Goal: Task Accomplishment & Management: Manage account settings

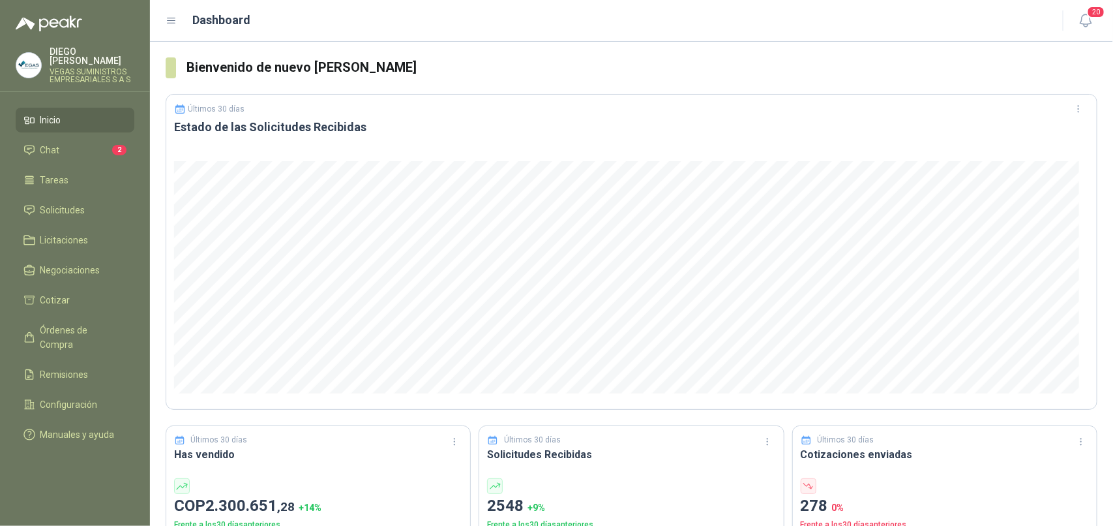
click at [73, 143] on li "Chat 2" at bounding box center [74, 150] width 103 height 14
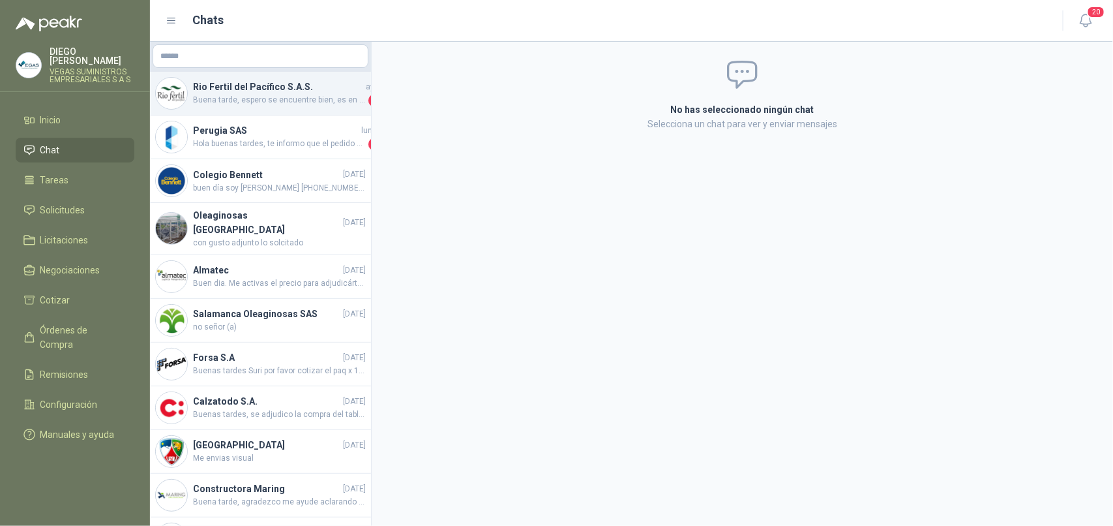
click at [260, 103] on span "Buena tarde, espero se encuentre bien, es en gel?" at bounding box center [279, 100] width 173 height 13
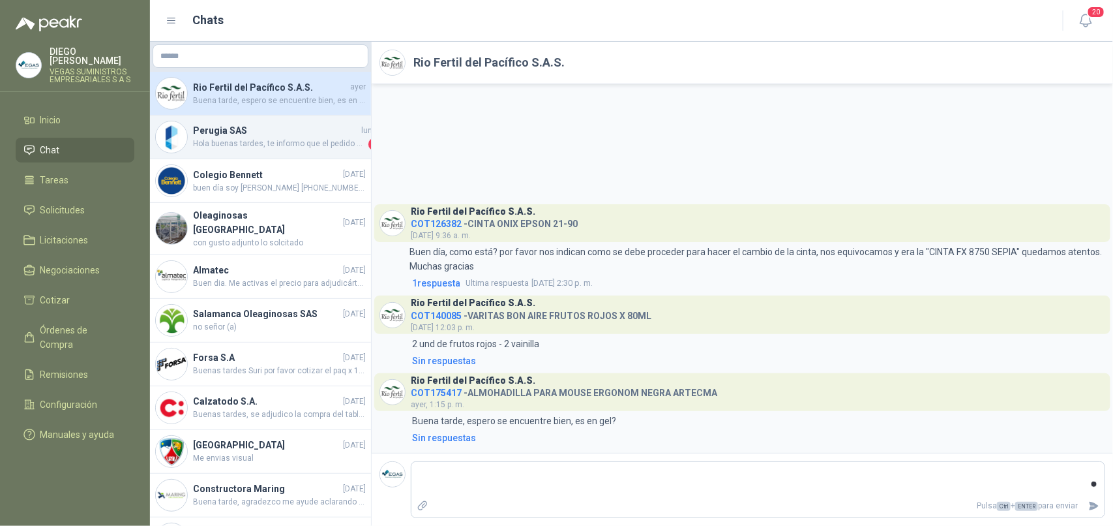
click at [282, 143] on span "Hola buenas tardes, te informo que el pedido entregado el dia de hoy, lo entreg…" at bounding box center [279, 144] width 173 height 13
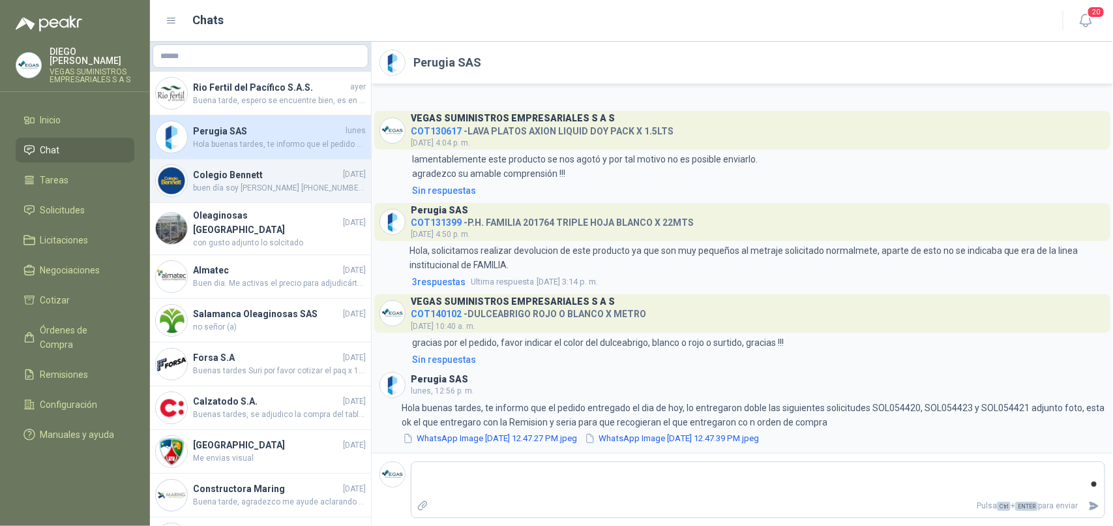
click at [299, 175] on h4 "Colegio Bennett" at bounding box center [266, 175] width 147 height 14
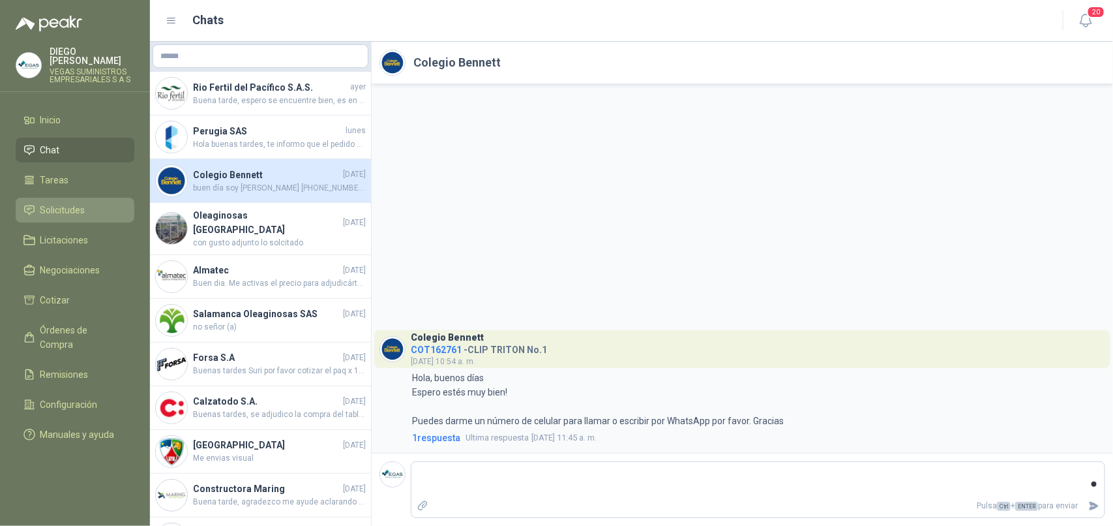
click at [70, 203] on span "Solicitudes" at bounding box center [62, 210] width 45 height 14
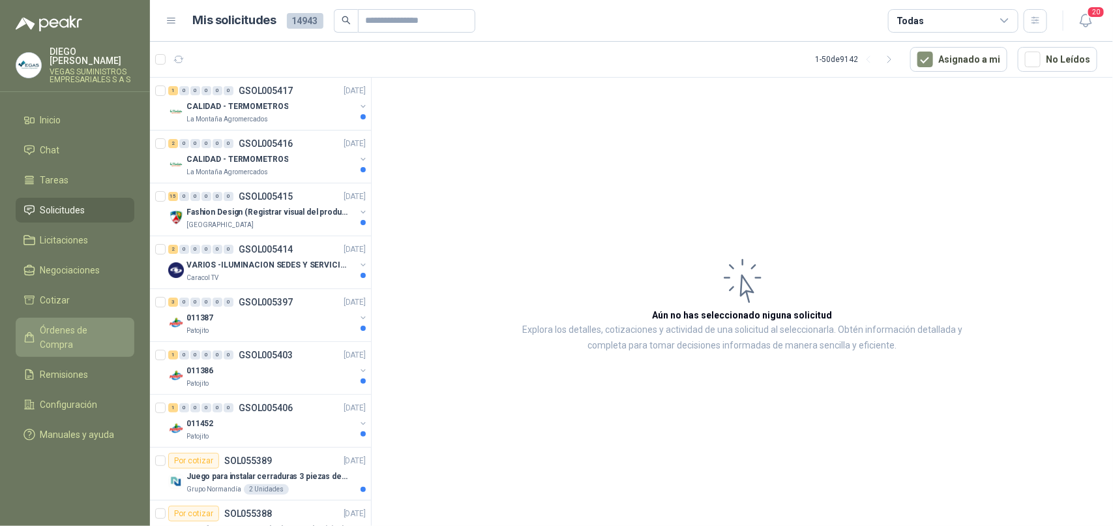
click at [88, 323] on span "Órdenes de Compra" at bounding box center [81, 337] width 82 height 29
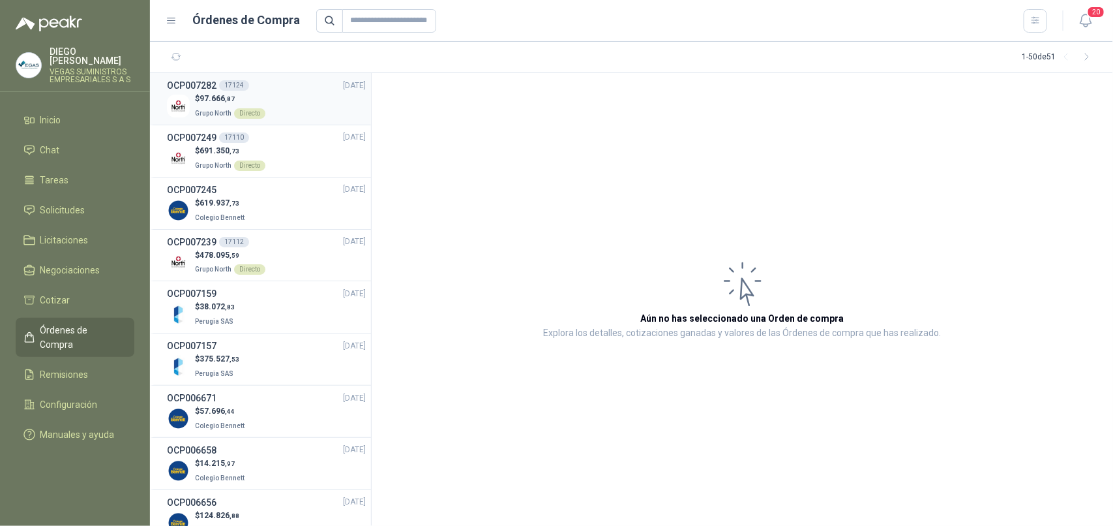
click at [268, 98] on div "$ 97.666 ,87 Grupo North Directo" at bounding box center [266, 106] width 199 height 27
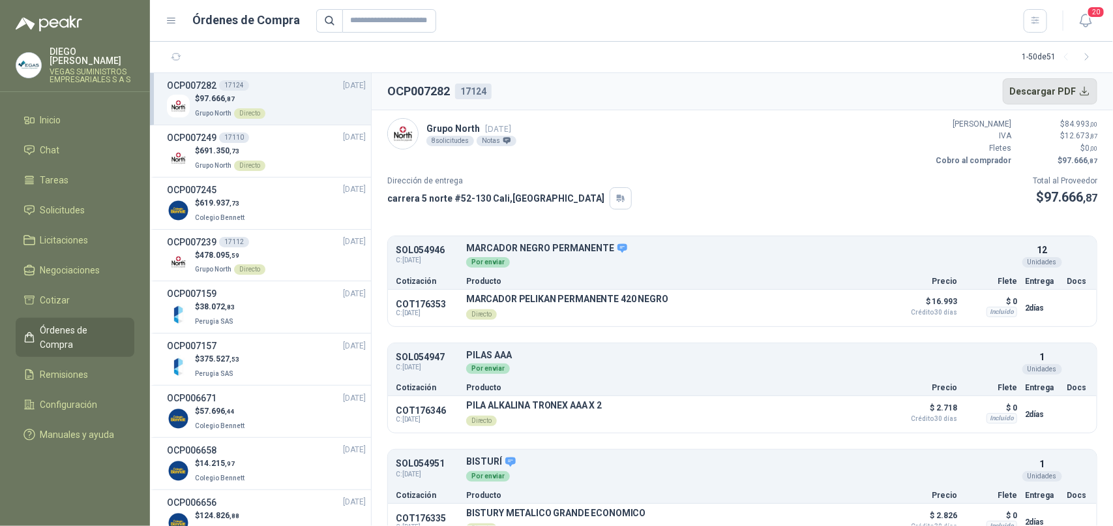
click at [1081, 91] on button "Descargar PDF" at bounding box center [1050, 91] width 95 height 26
click at [66, 367] on span "Remisiones" at bounding box center [64, 374] width 48 height 14
